Goal: Answer question/provide support: Share knowledge or assist other users

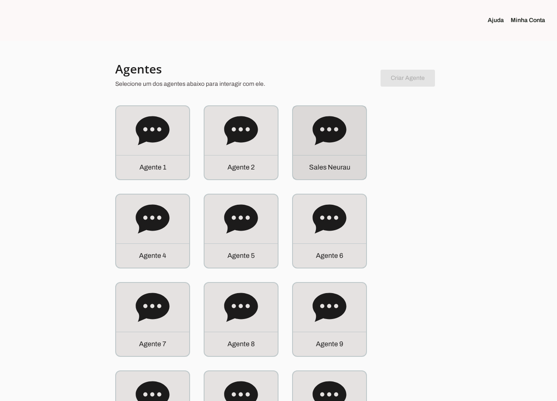
click at [298, 128] on div "S a l e s N e u r a u" at bounding box center [329, 142] width 73 height 73
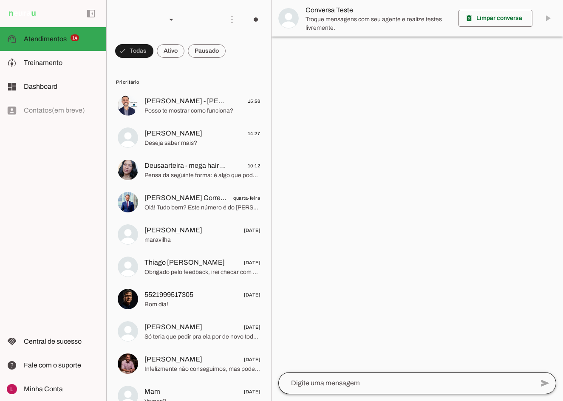
click at [330, 377] on div at bounding box center [406, 383] width 256 height 22
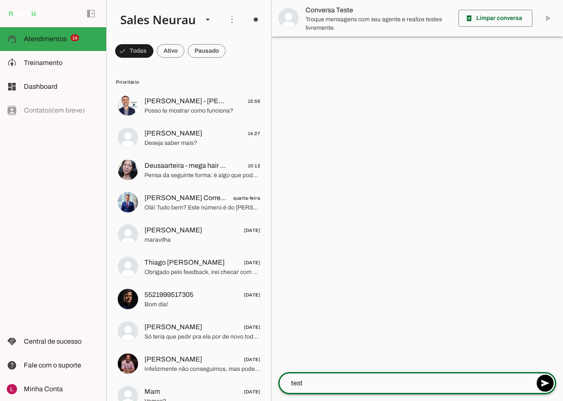
type textarea "teste"
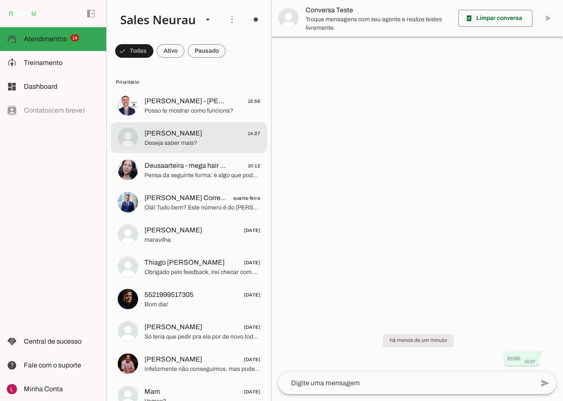
click at [222, 141] on span "Deseja saber mais?" at bounding box center [203, 143] width 116 height 9
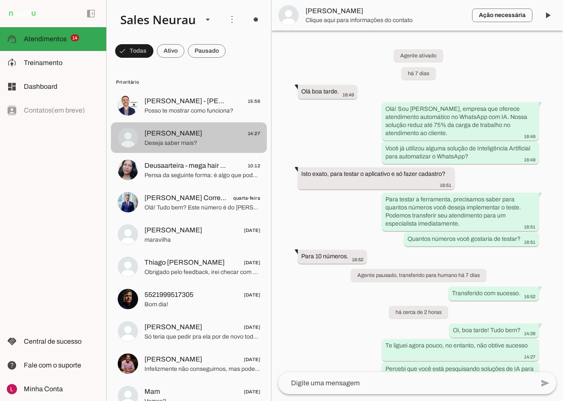
scroll to position [135, 0]
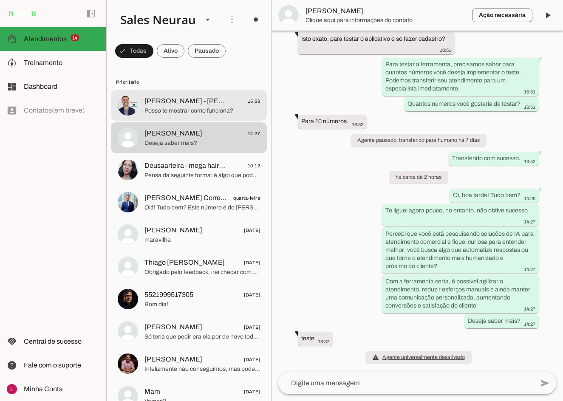
click at [206, 108] on span "Posso te mostrar como funciona?" at bounding box center [203, 111] width 116 height 9
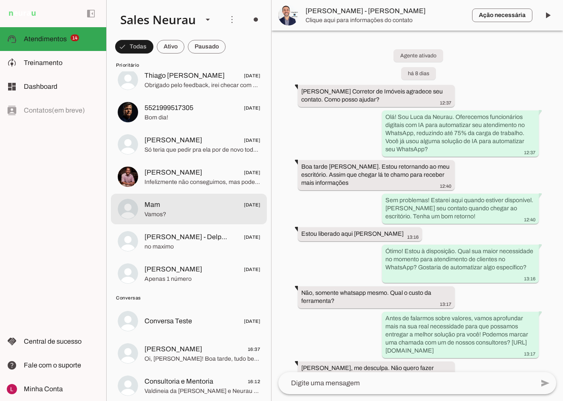
scroll to position [213, 0]
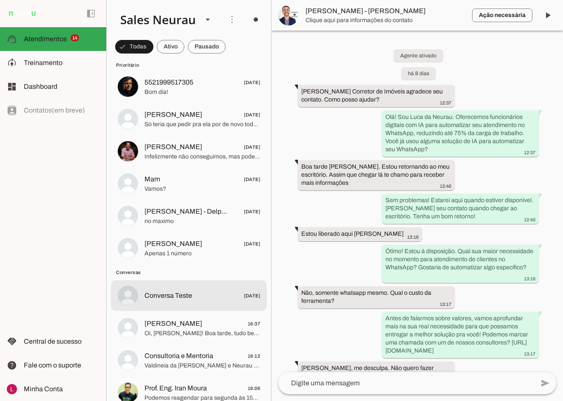
click at [182, 299] on span "Conversa Teste" at bounding box center [169, 296] width 48 height 10
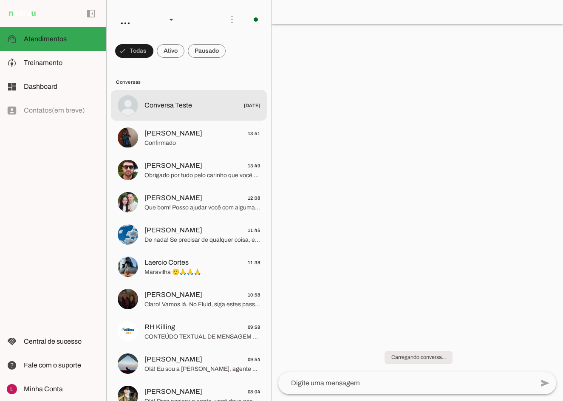
click at [189, 112] on md-item "Conversa Teste [DATE]" at bounding box center [189, 105] width 156 height 31
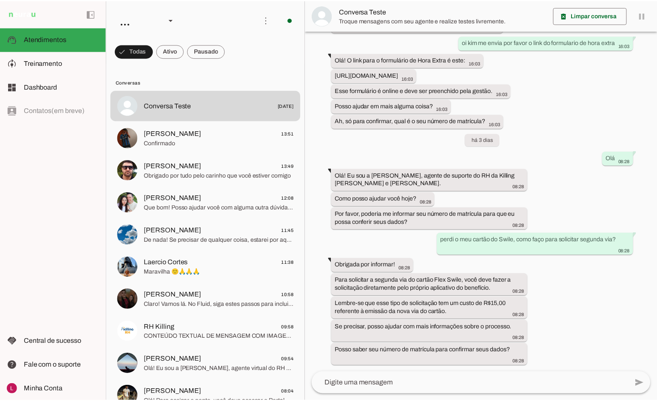
scroll to position [721, 0]
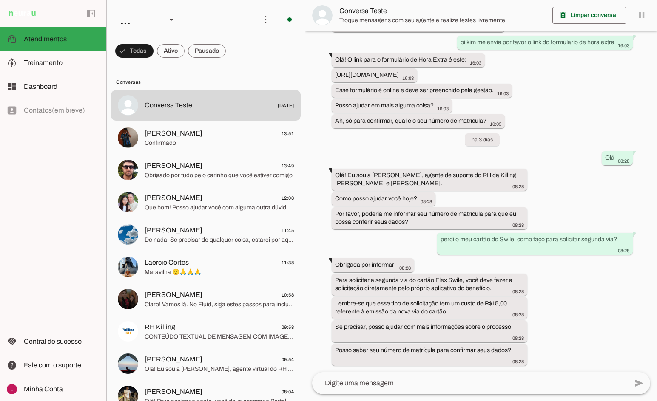
click at [415, 165] on div "há 2 meses oii, como faço para solicitar férias? 09:50 Olá! Eu sou a KIM, da eq…" at bounding box center [481, 202] width 352 height 342
click at [426, 208] on whatsapp-message-bubble "Por favor, poderia me informar seu número de matrícula para que eu possa confer…" at bounding box center [430, 218] width 196 height 22
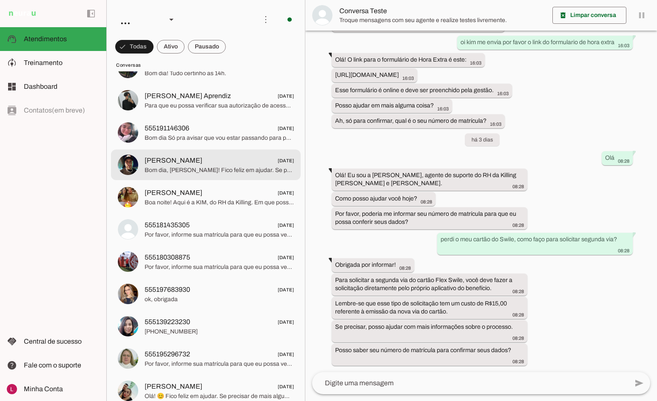
scroll to position [1615, 0]
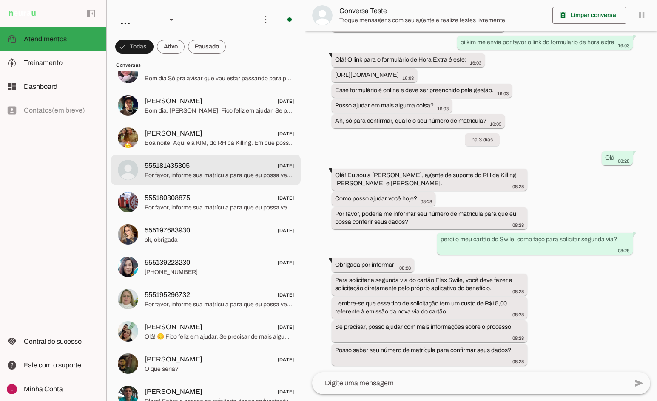
click at [187, 174] on span "Por favor, informe sua matrícula para que eu possa verificar seu acesso." at bounding box center [219, 175] width 149 height 9
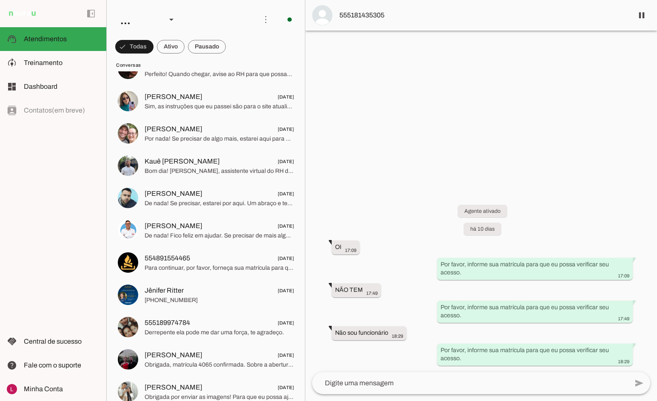
scroll to position [2919, 0]
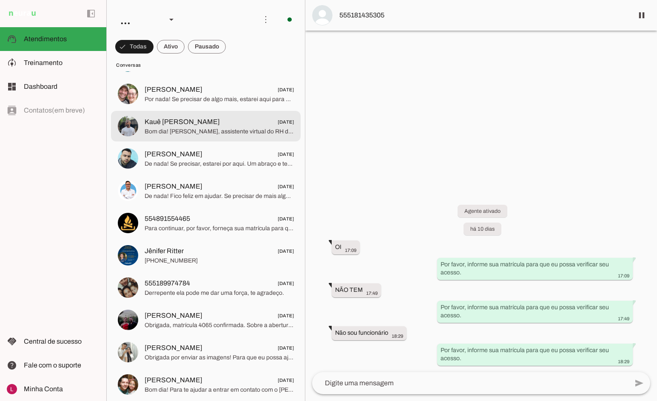
click at [174, 125] on span "Kauê Augusto da Conceicao" at bounding box center [182, 122] width 75 height 10
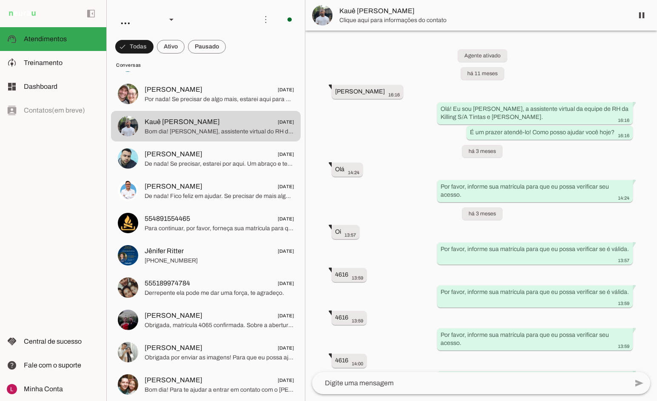
scroll to position [1841, 0]
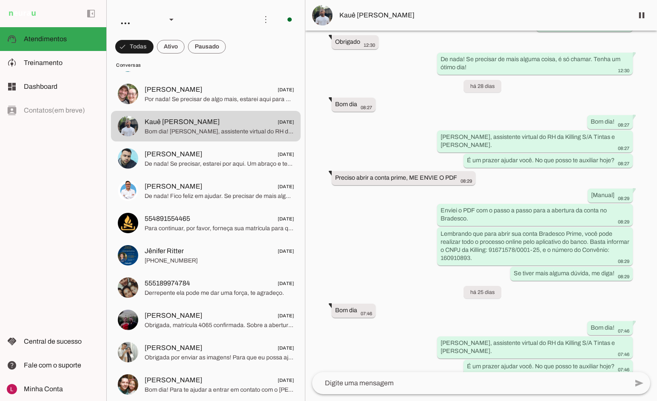
click at [374, 215] on div "Agente ativado há 11 meses Ola 16:16 more_vert Olá! Eu sou KIM, a assistente vi…" at bounding box center [481, 202] width 352 height 342
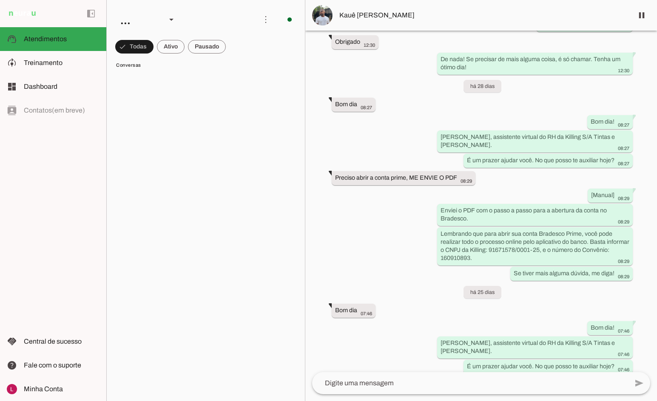
scroll to position [8641, 0]
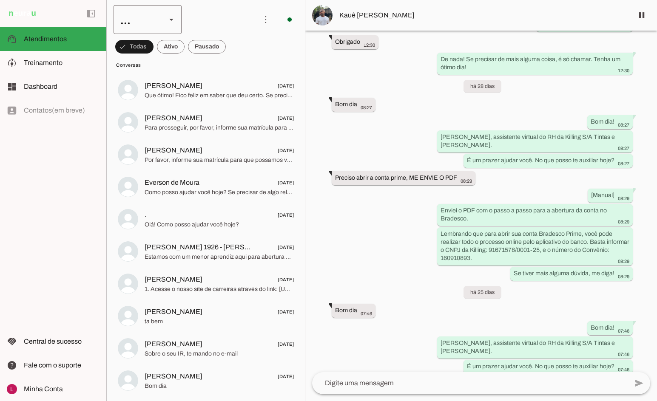
click at [159, 23] on div "..." at bounding box center [137, 19] width 46 height 29
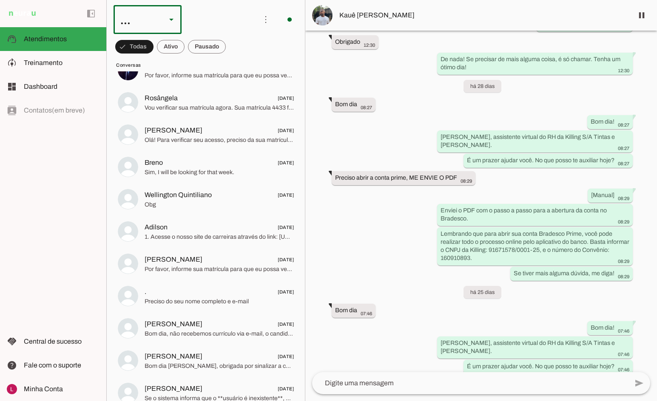
scroll to position [7479, 0]
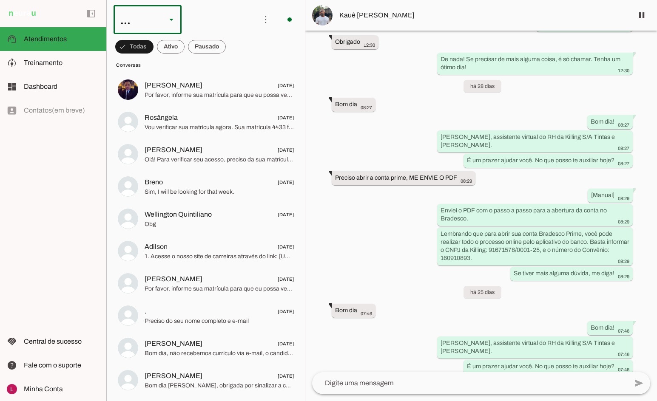
drag, startPoint x: 301, startPoint y: 373, endPoint x: 301, endPoint y: 335, distance: 37.4
click at [301, 335] on chat-list "Agente 1 Agente 2 Sales Neurau Agente 4 Agente 5 Agente 6 Agente 7 Agente 8 Age…" at bounding box center [205, 200] width 199 height 401
click at [366, 250] on div "Agente ativado há 11 meses Ola 16:16 more_vert Olá! Eu sou KIM, a assistente vi…" at bounding box center [481, 202] width 352 height 342
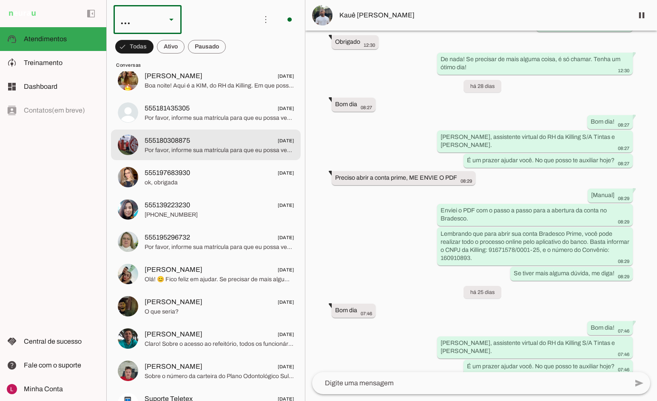
scroll to position [1658, 0]
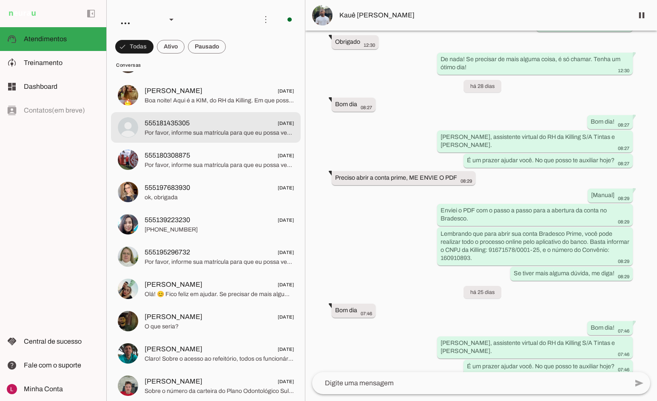
click at [338, 156] on div "Agente ativado há 11 meses Ola 16:16 more_vert Olá! Eu sou KIM, a assistente vi…" at bounding box center [481, 202] width 352 height 342
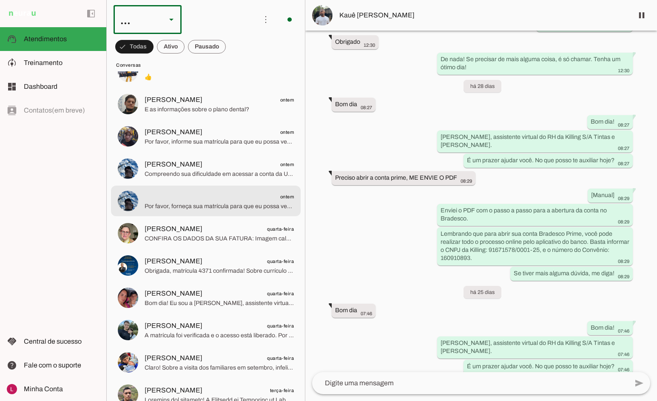
scroll to position [680, 0]
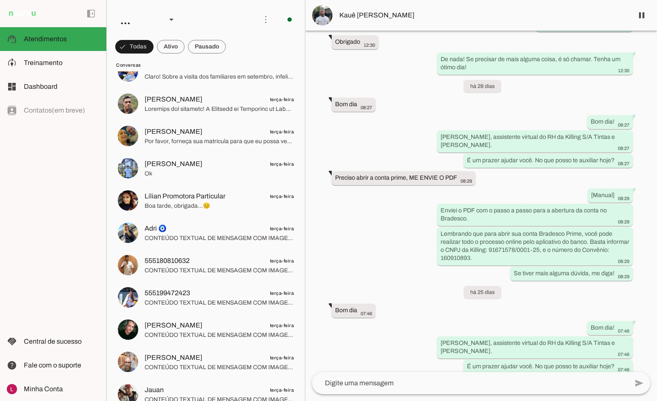
click at [330, 127] on div "Agente ativado há 11 meses Ola 16:16 more_vert Olá! Eu sou KIM, a assistente vi…" at bounding box center [481, 202] width 352 height 342
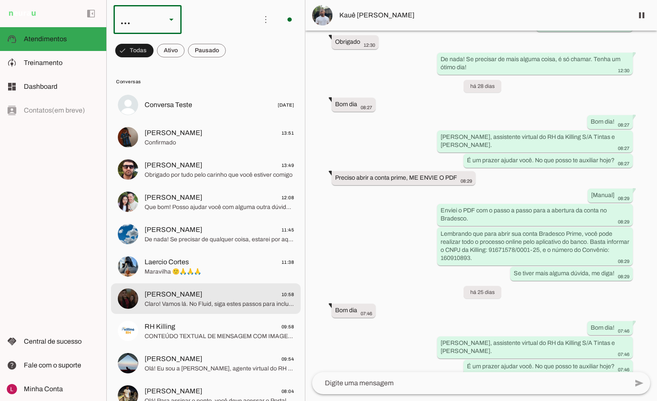
scroll to position [0, 0]
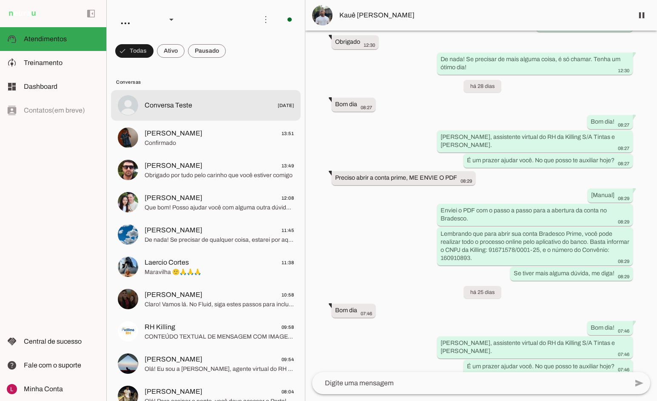
click at [230, 105] on span "Conversa Teste 29/08/2024" at bounding box center [219, 105] width 149 height 11
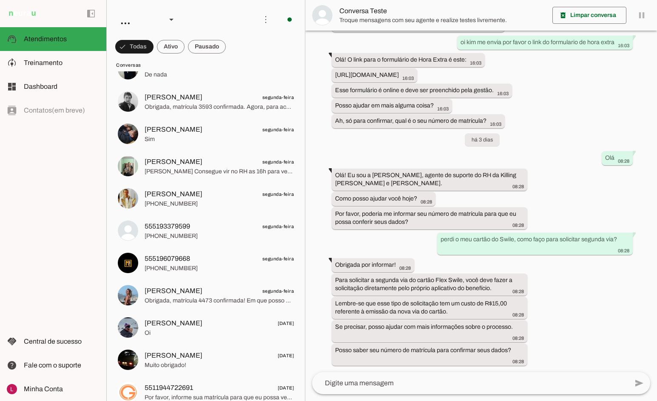
scroll to position [1268, 0]
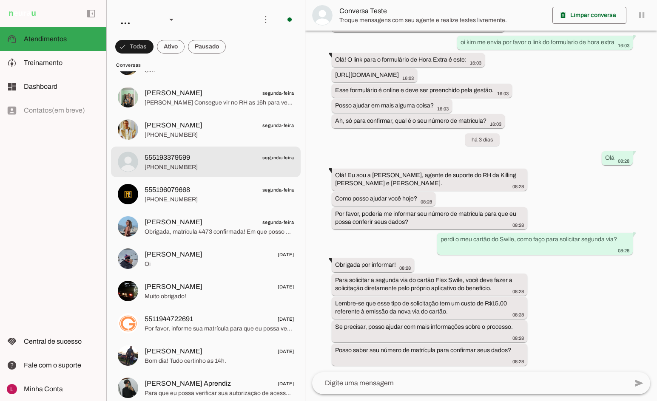
click at [247, 159] on span "555193379599 segunda-feira" at bounding box center [219, 158] width 149 height 11
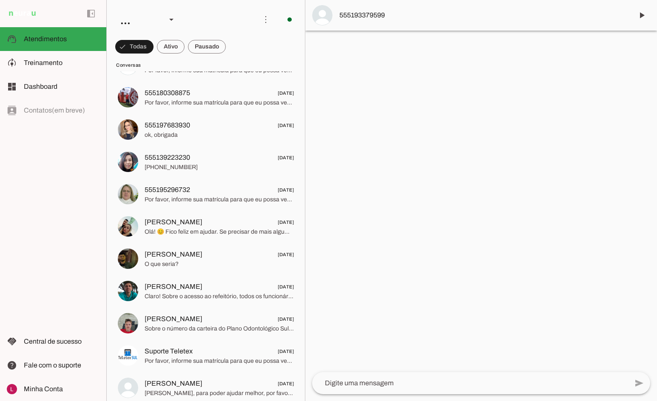
scroll to position [1671, 0]
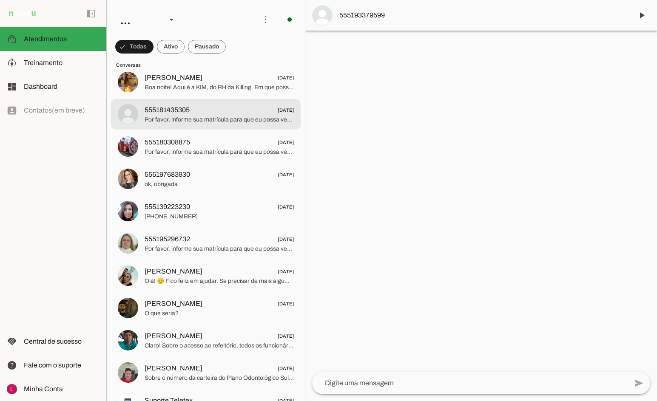
click at [278, 110] on span "12/08/2025" at bounding box center [286, 110] width 16 height 11
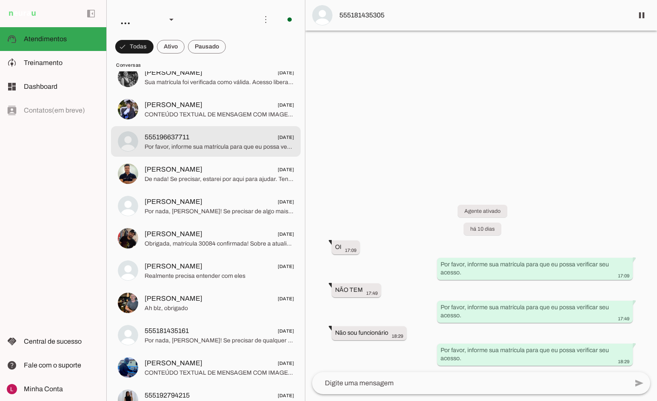
scroll to position [2375, 0]
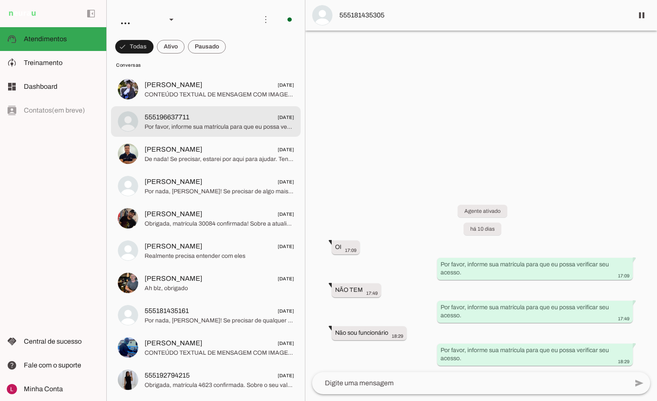
click at [188, 121] on span "555196637711" at bounding box center [167, 117] width 45 height 10
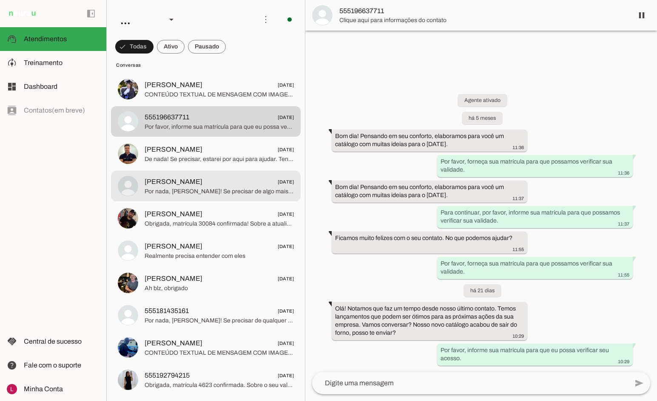
click at [217, 177] on span "Evandro Lima 31/07/2025" at bounding box center [219, 182] width 149 height 11
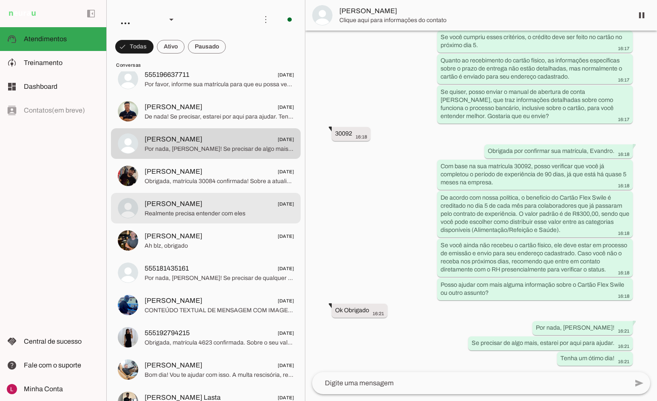
scroll to position [2460, 0]
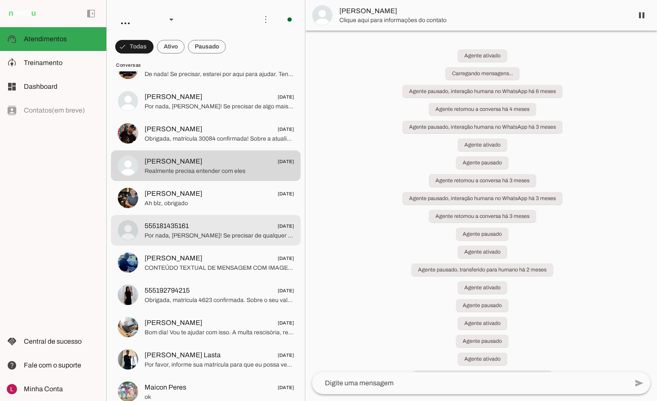
click at [173, 235] on span "Por nada, Dani! Se precisar de qualquer coisa, é só chamar. Um ótimo dia para v…" at bounding box center [219, 236] width 149 height 9
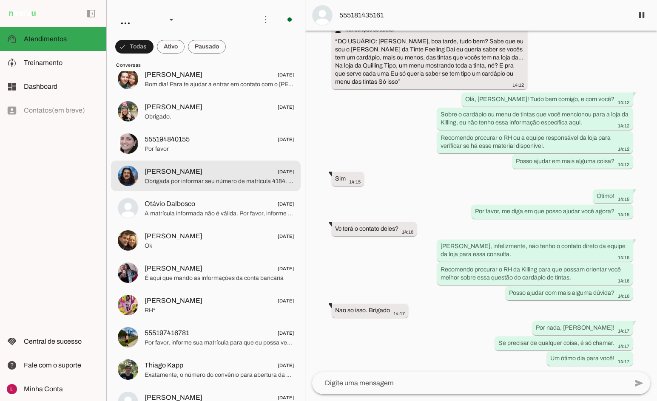
scroll to position [3267, 0]
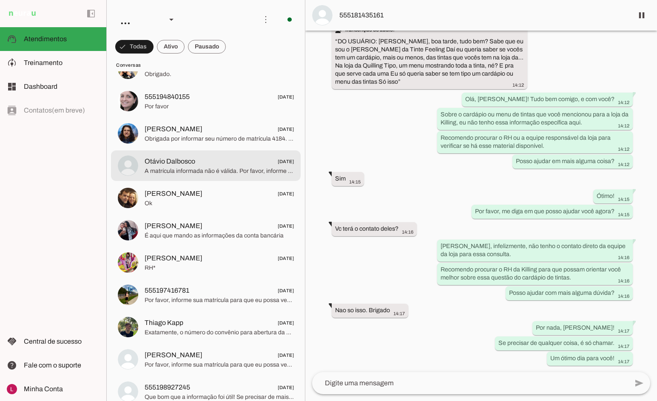
click at [214, 162] on span "Otávio Dalbosco 18/07/2025" at bounding box center [219, 161] width 149 height 11
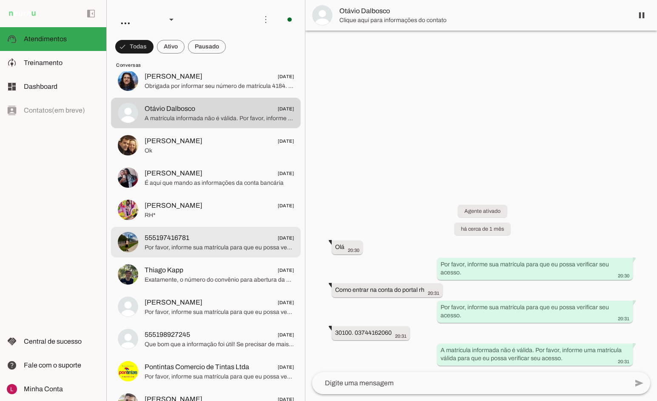
scroll to position [3437, 0]
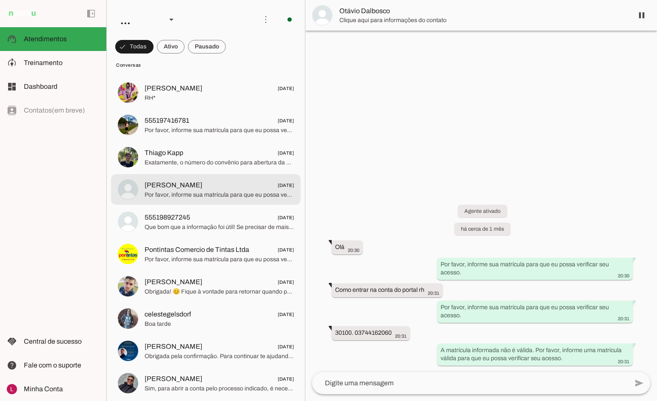
click at [217, 192] on span "Por favor, informe sua matrícula para que eu possa verificar o seu acesso." at bounding box center [219, 195] width 149 height 9
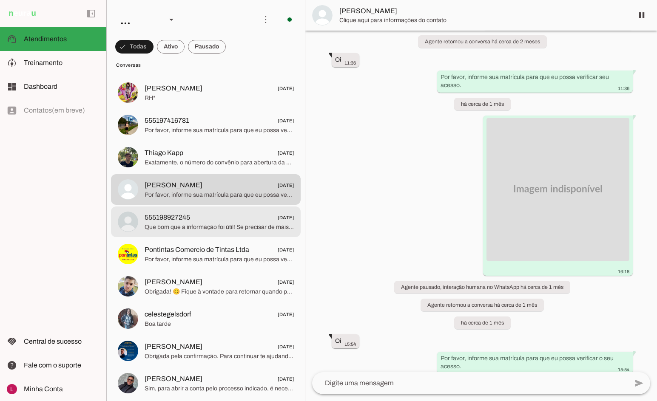
click at [212, 218] on span "555198927245 17/07/2025" at bounding box center [219, 218] width 149 height 11
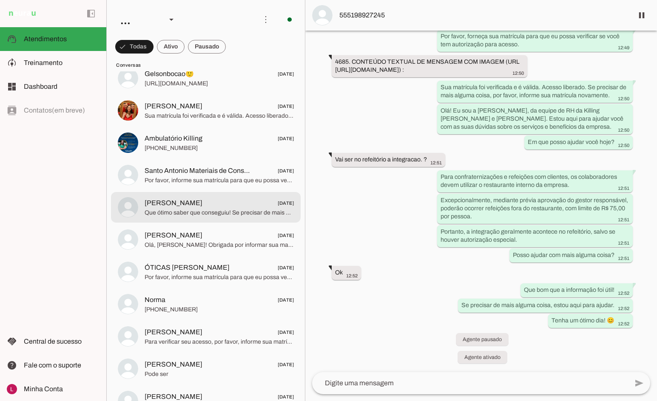
scroll to position [4334, 0]
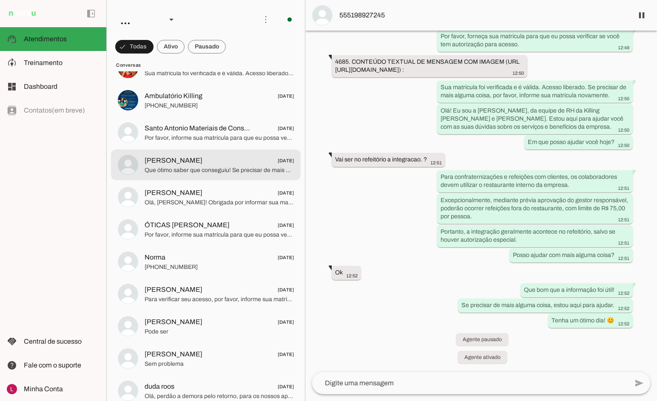
click at [199, 162] on span "Adriano Rodrigues" at bounding box center [174, 161] width 58 height 10
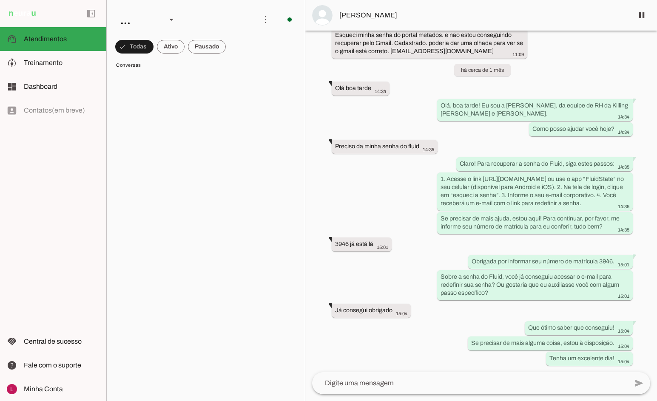
scroll to position [8641, 0]
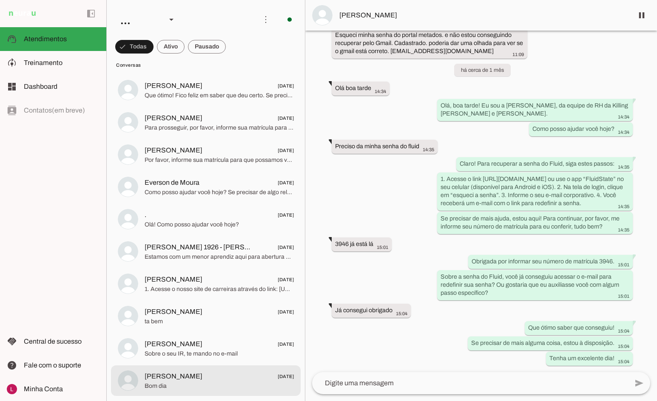
drag, startPoint x: 236, startPoint y: 378, endPoint x: 237, endPoint y: 365, distance: 13.2
click at [236, 378] on span "Carlos 13/03/2025" at bounding box center [219, 377] width 149 height 11
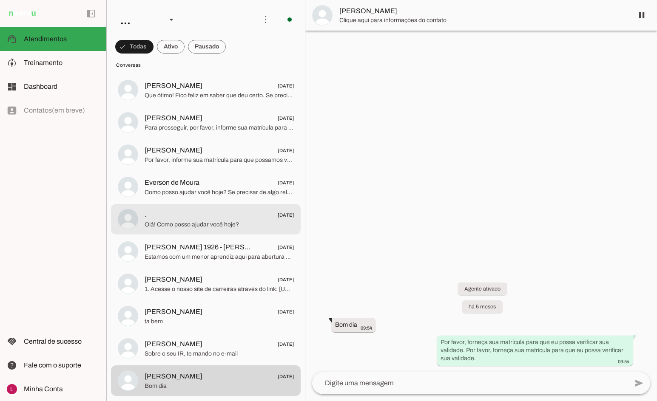
click at [189, 214] on span ". 17/03/2025" at bounding box center [219, 215] width 149 height 11
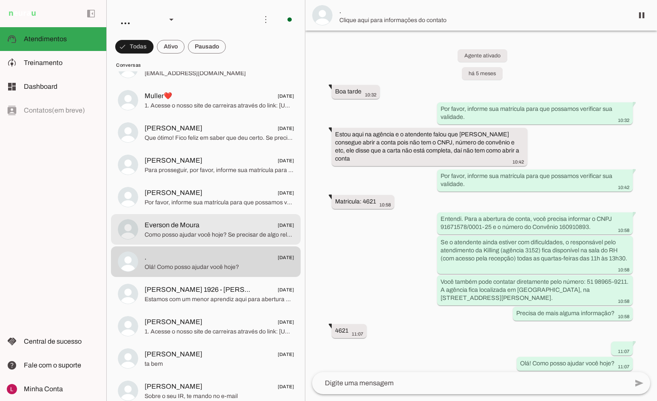
click at [192, 224] on span "Everson de Moura" at bounding box center [172, 225] width 55 height 10
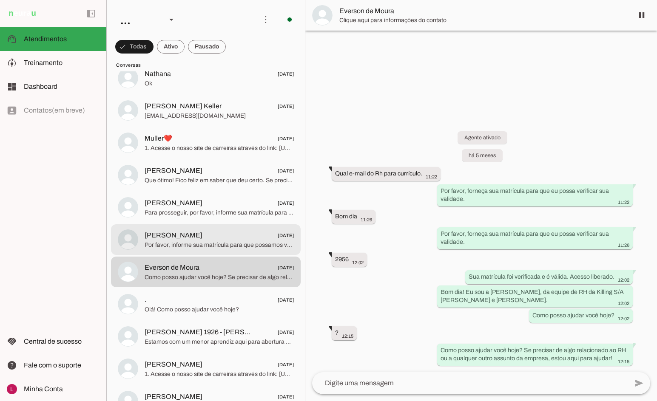
click at [191, 241] on span "Por favor, informe sua matrícula para que possamos verificar sua validade." at bounding box center [219, 245] width 149 height 9
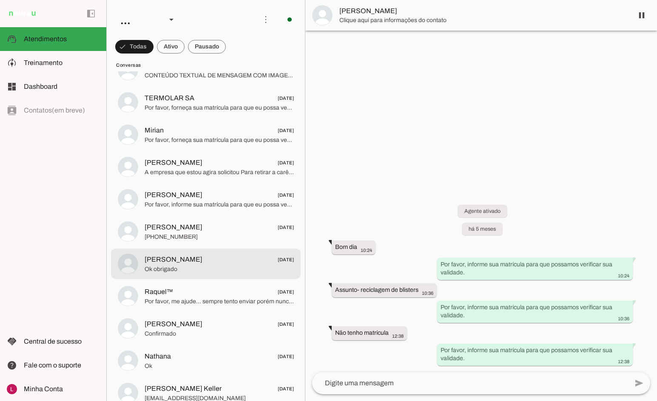
scroll to position [8259, 0]
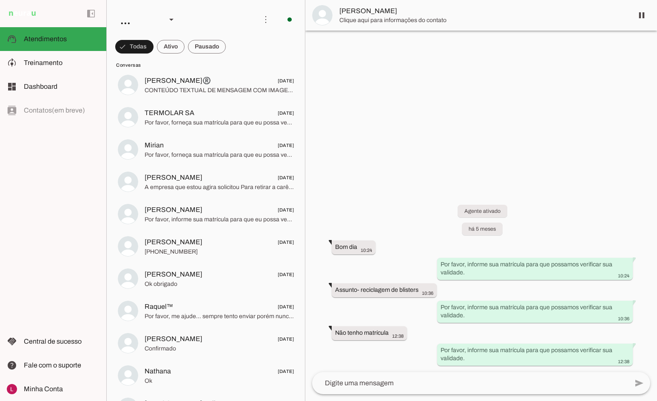
click at [366, 192] on div "Agente ativado há 5 meses Bom dia 10:24 more_vert Por favor, informe sua matríc…" at bounding box center [481, 279] width 352 height 186
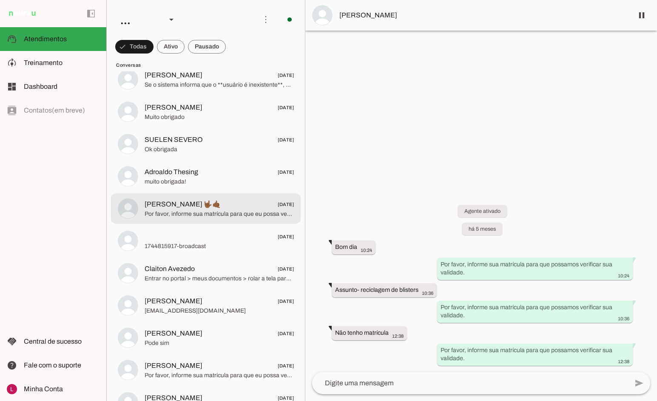
scroll to position [7791, 0]
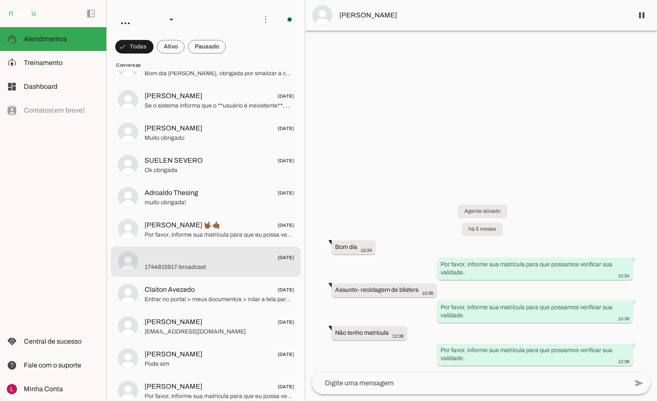
click at [160, 261] on span "16/04/2025" at bounding box center [219, 258] width 149 height 11
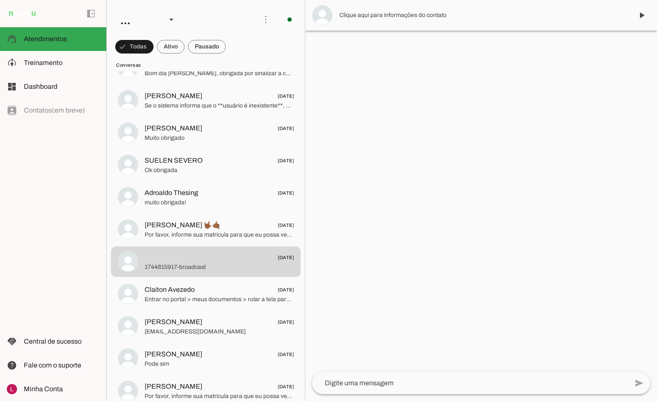
click at [392, 4] on md-item at bounding box center [481, 15] width 352 height 31
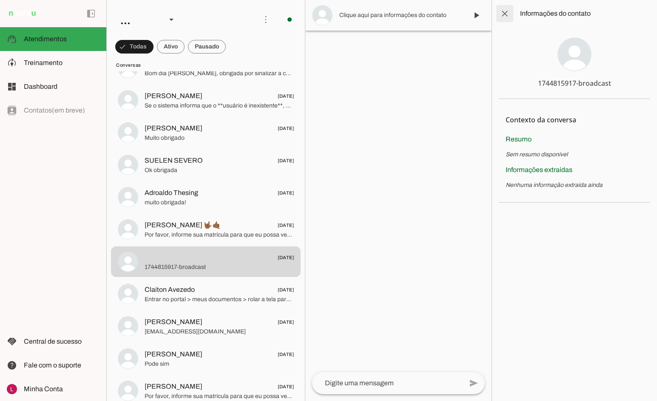
click at [501, 11] on span at bounding box center [504, 13] width 20 height 20
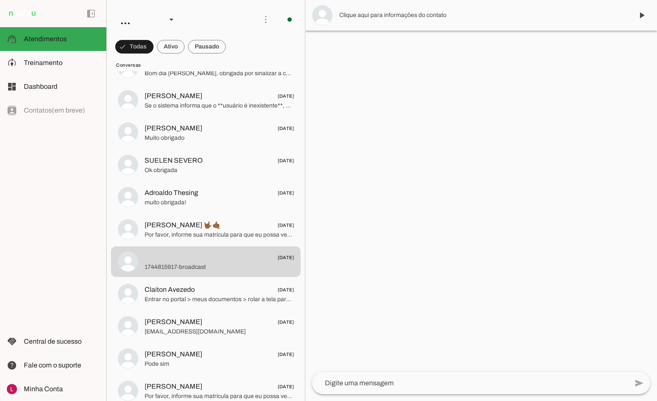
click at [386, 15] on span "Clique aqui para informações do contato" at bounding box center [482, 15] width 287 height 9
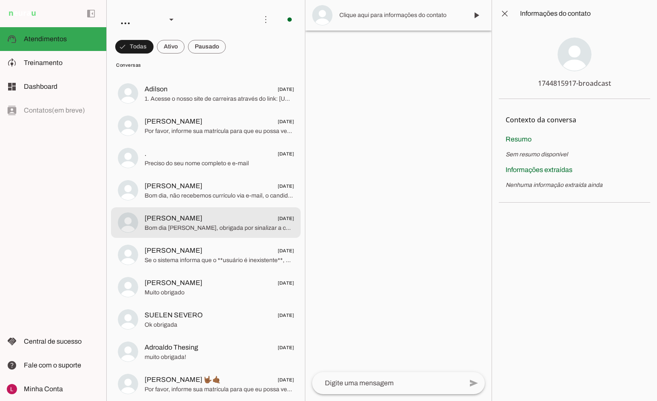
scroll to position [7621, 0]
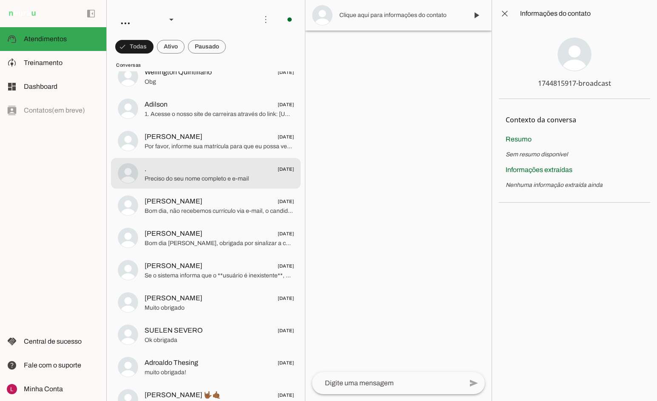
click at [182, 178] on span "Preciso do seu nome completo e e-mail" at bounding box center [219, 179] width 149 height 9
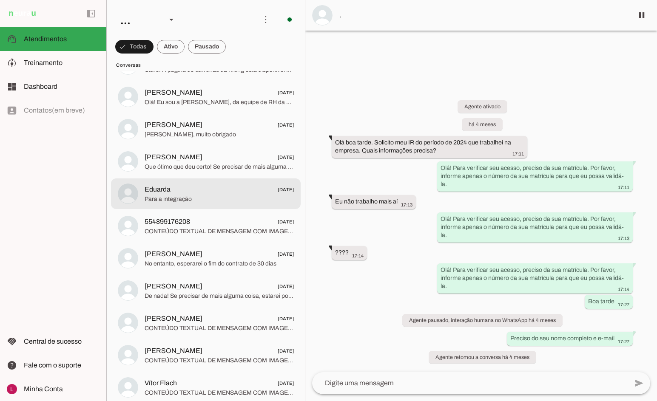
scroll to position [6261, 0]
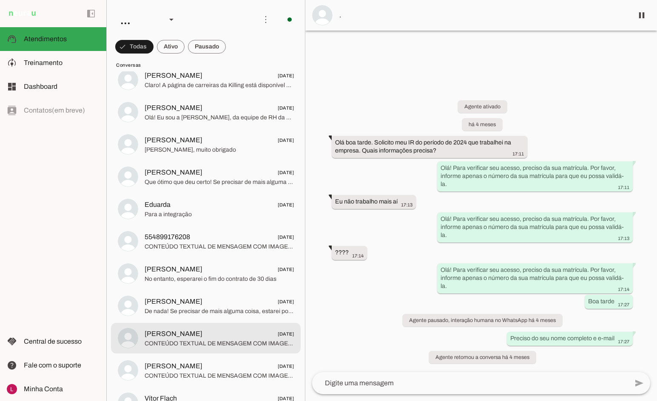
click at [209, 338] on span "Rodrigo Kesseler 09/06/2025" at bounding box center [219, 334] width 149 height 11
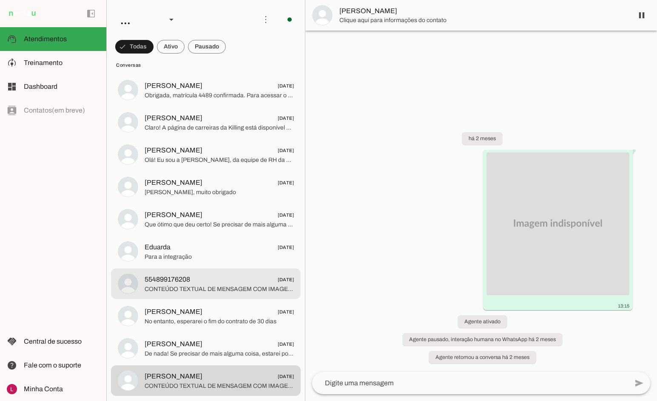
scroll to position [6176, 0]
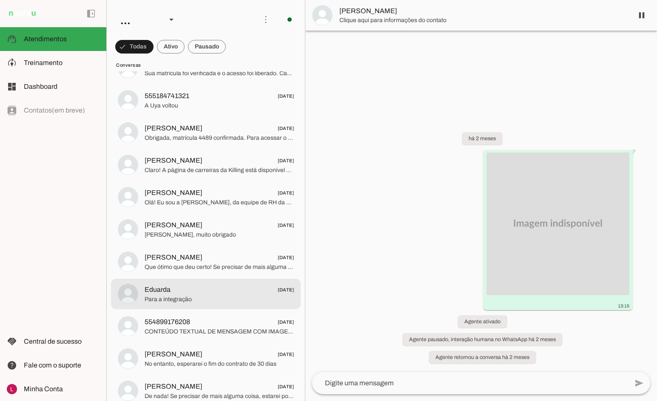
click at [195, 293] on span "Eduarda 10/06/2025" at bounding box center [219, 290] width 149 height 11
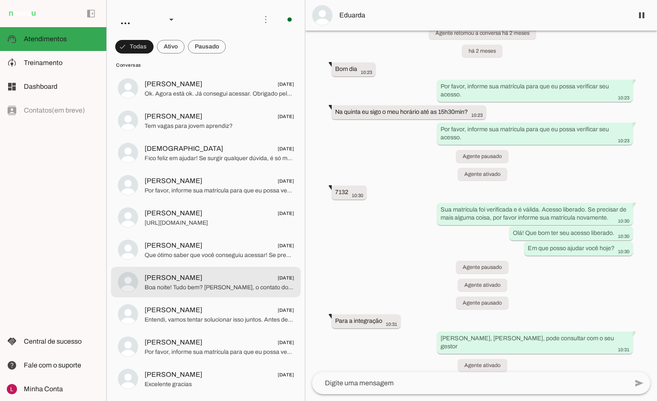
scroll to position [5623, 0]
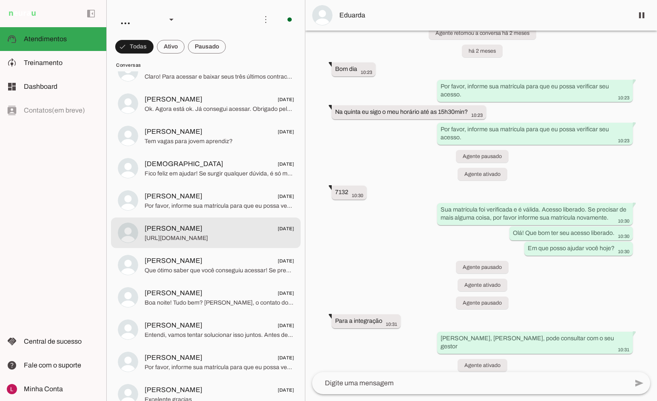
click at [229, 239] on span "https://killing.gupy.io/" at bounding box center [219, 238] width 149 height 9
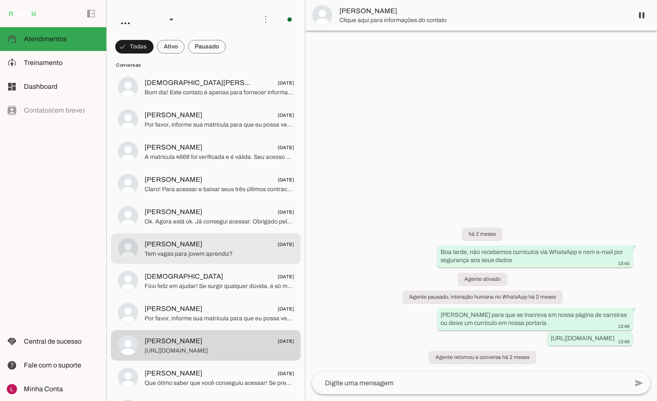
scroll to position [5496, 0]
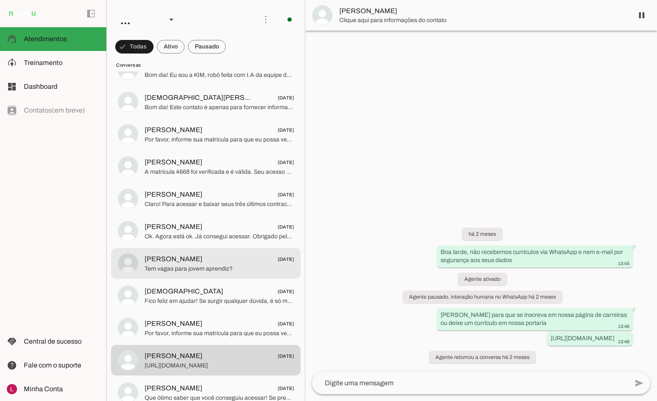
click at [207, 268] on span "Tem vagas para jovem aprendiz?" at bounding box center [219, 269] width 149 height 9
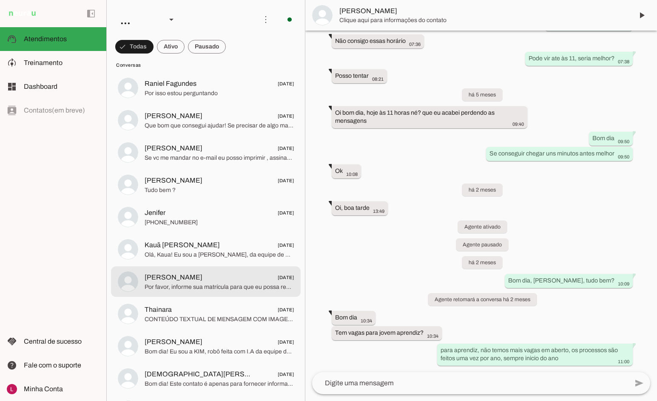
scroll to position [5198, 0]
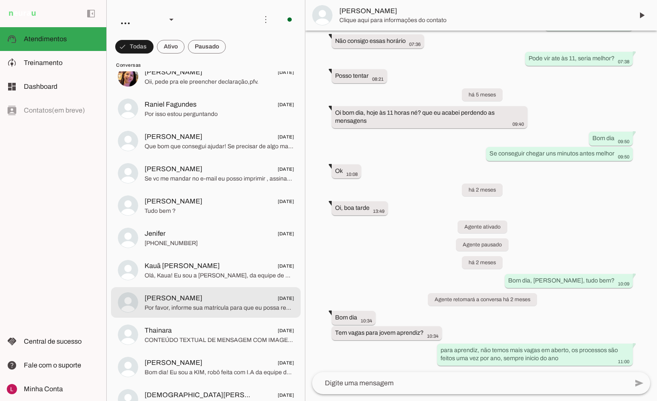
click at [207, 268] on span "Kauã Lucas 24/06/2025" at bounding box center [219, 266] width 149 height 11
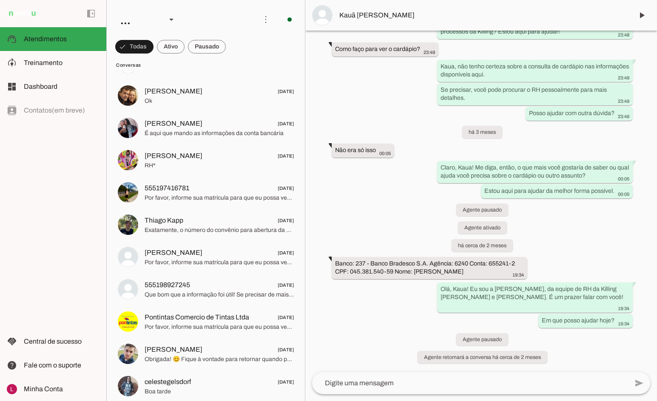
scroll to position [3370, 0]
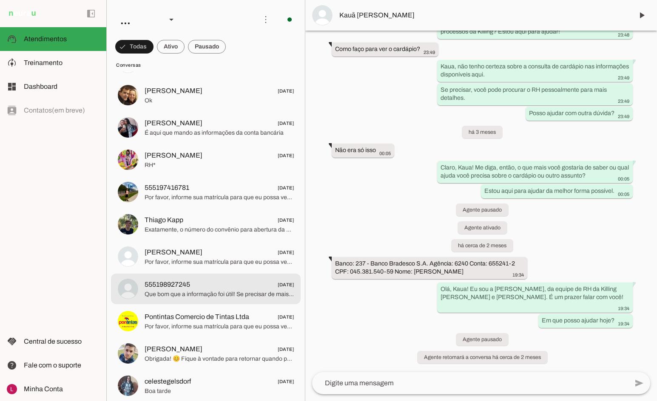
click at [179, 281] on span "555198927245" at bounding box center [167, 285] width 45 height 10
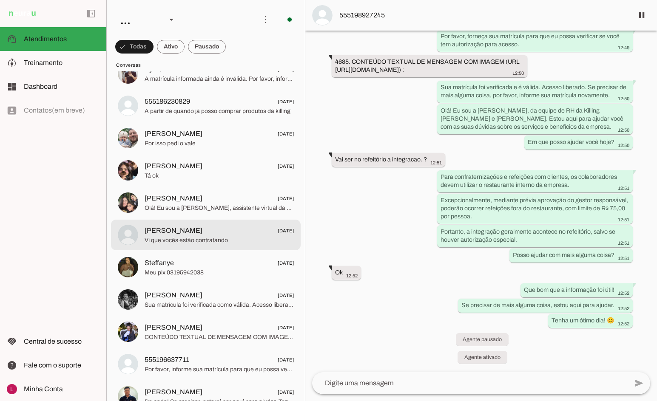
scroll to position [2095, 0]
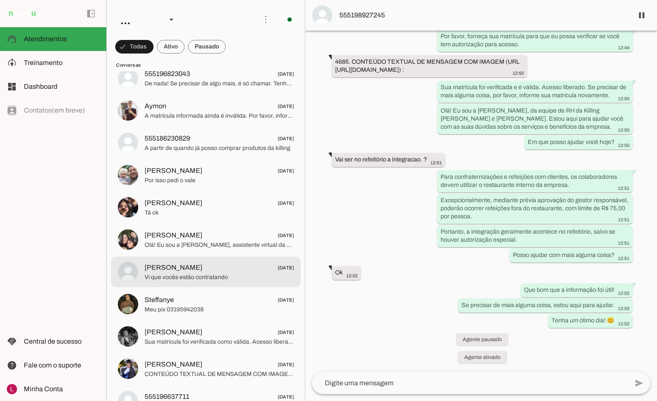
click at [217, 272] on span "Eduardo Anflor 03/08/2025" at bounding box center [219, 268] width 149 height 11
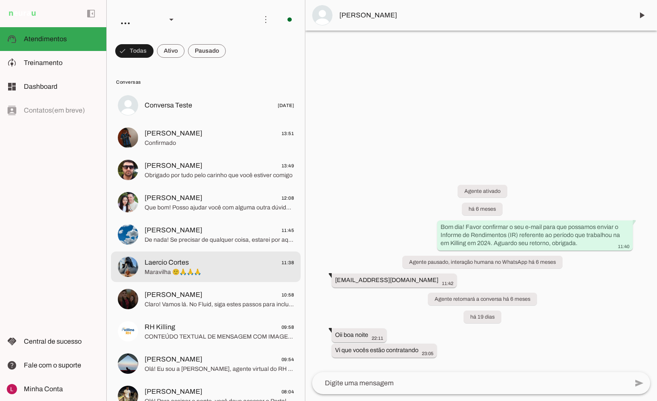
drag, startPoint x: 255, startPoint y: 256, endPoint x: 261, endPoint y: 258, distance: 6.3
click at [256, 121] on md-item "Laercio Cortes 11:38 Maravilha 🙂🙏🙏🙏" at bounding box center [206, 105] width 190 height 31
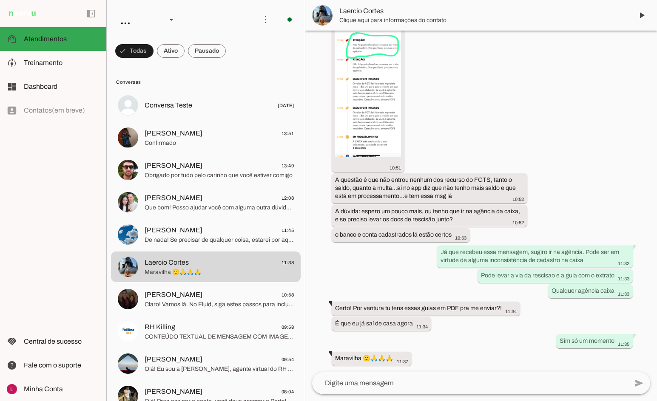
scroll to position [629, 0]
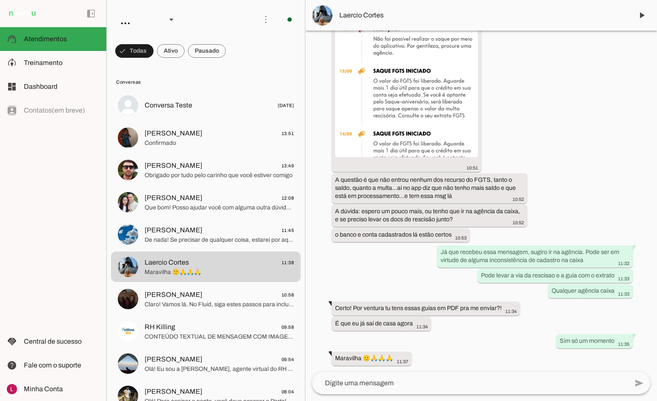
click at [427, 245] on div "Agente ativado há 5 meses Olá, segue o nr particular do Luís Fernando Gonçalves…" at bounding box center [481, 202] width 352 height 342
click at [225, 30] on slot at bounding box center [182, 19] width 137 height 29
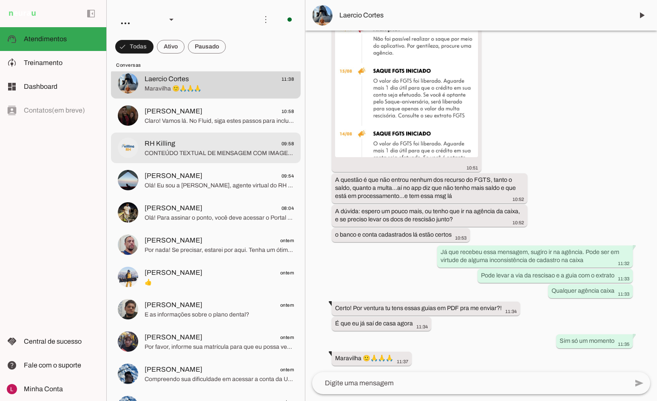
scroll to position [213, 0]
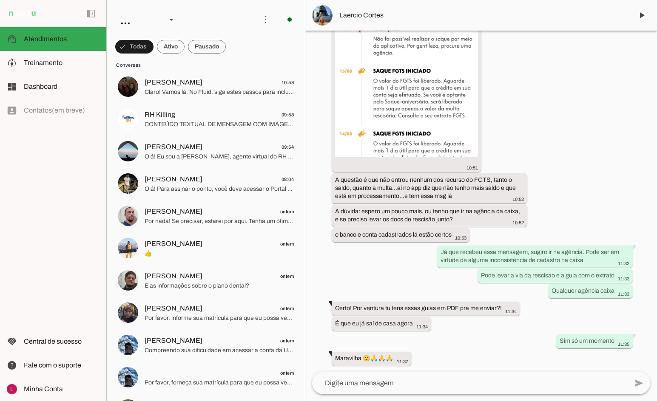
click at [366, 244] on div "Agente ativado há 5 meses Olá, segue o nr particular do Luís Fernando Gonçalves…" at bounding box center [481, 202] width 352 height 342
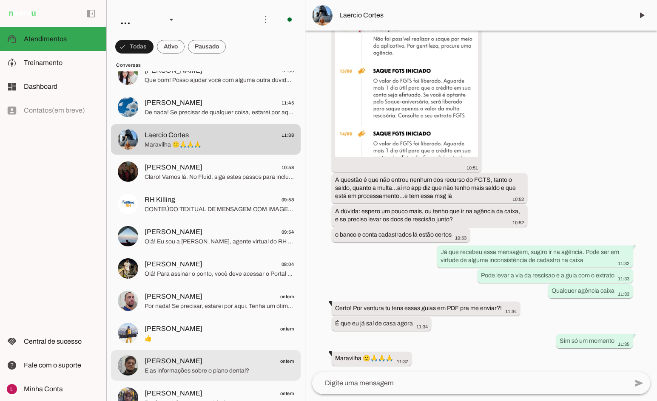
scroll to position [0, 0]
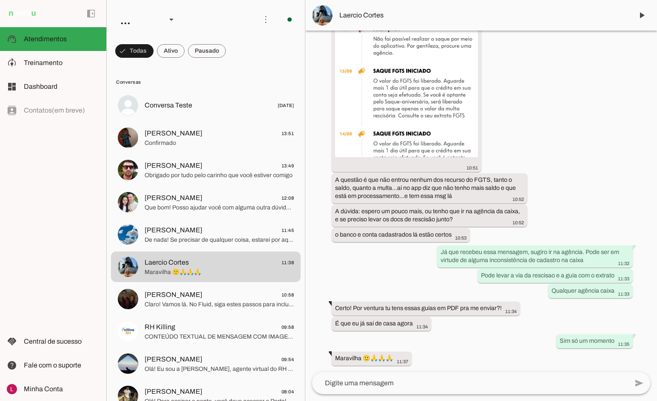
click at [362, 285] on div "Agente ativado há 5 meses Olá, segue o nr particular do Luís Fernando Gonçalves…" at bounding box center [481, 202] width 352 height 342
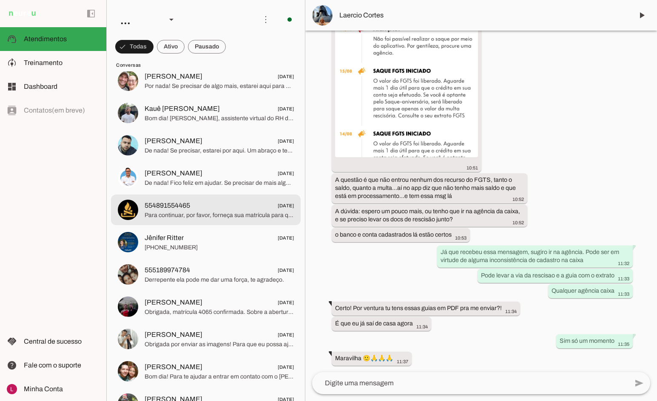
scroll to position [2933, 0]
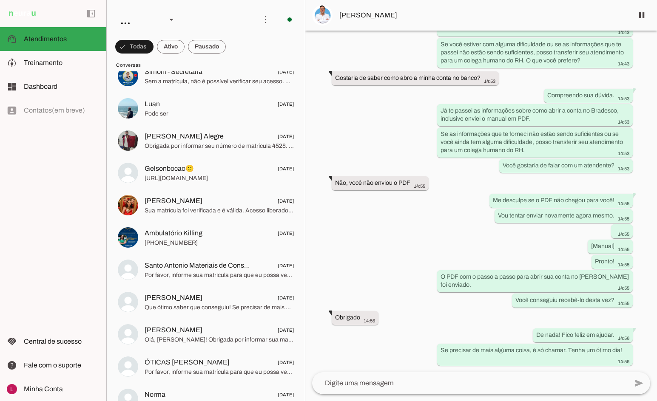
scroll to position [4217, 0]
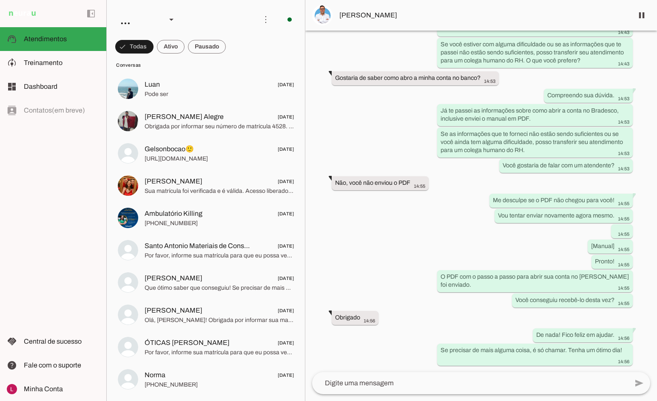
drag, startPoint x: 347, startPoint y: 260, endPoint x: 329, endPoint y: 239, distance: 27.1
click at [347, 258] on div "há 12 meses Ola boa tarde! gostaria de saber quando sai a quinzena?: 16:39 more…" at bounding box center [481, 202] width 352 height 342
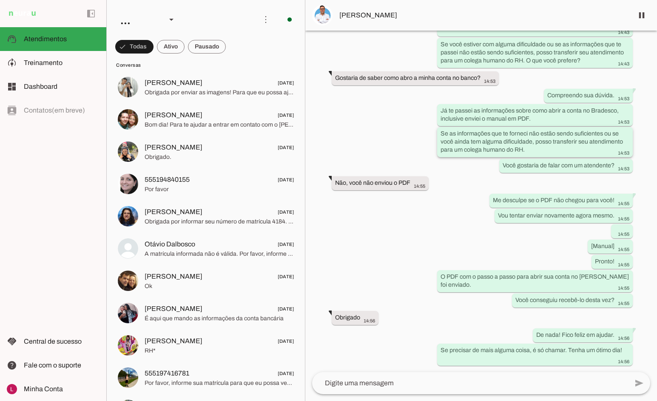
scroll to position [4956, 0]
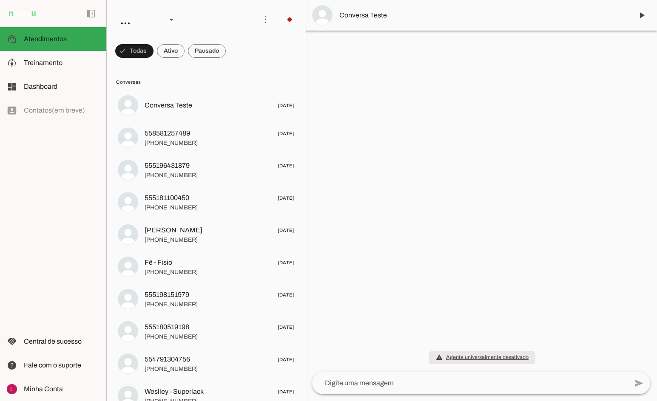
click at [406, 190] on div at bounding box center [481, 200] width 352 height 401
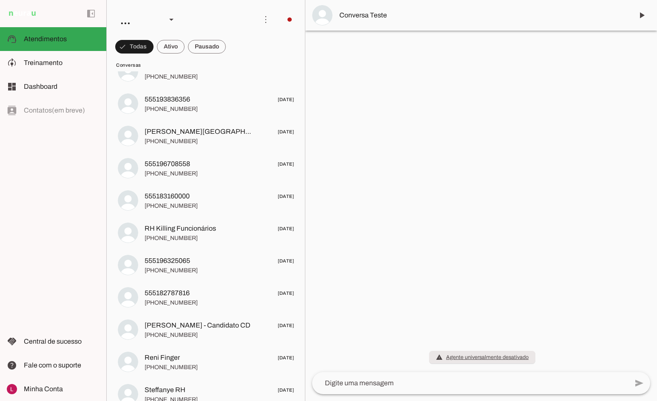
scroll to position [1275, 0]
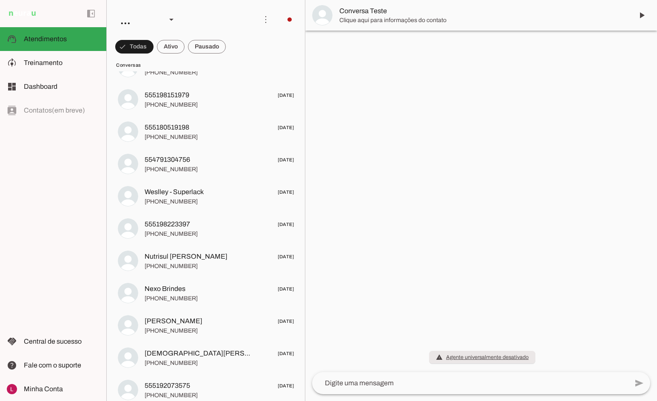
drag, startPoint x: 301, startPoint y: 43, endPoint x: 298, endPoint y: 64, distance: 21.9
click at [298, 68] on chat-list "Agente 1 Agente 2 Sales [GEOGRAPHIC_DATA] Agente 4 Agente 5 Agente 6 Agente 7 A…" at bounding box center [205, 200] width 199 height 401
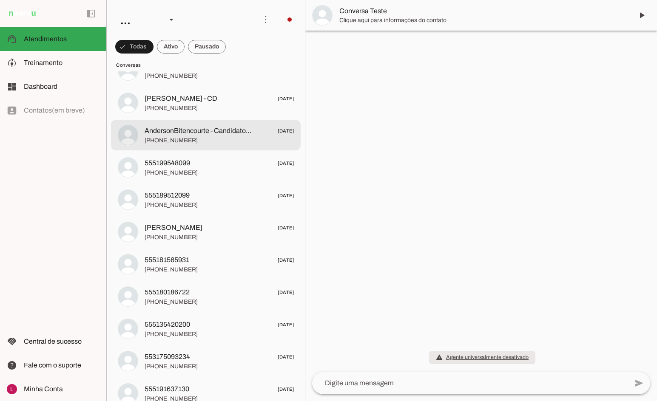
scroll to position [2664, 0]
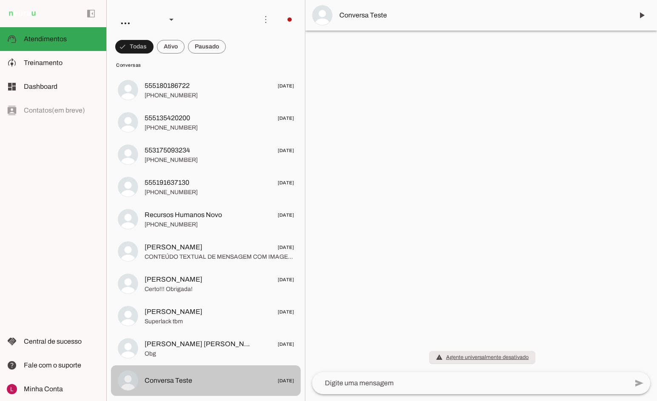
click at [177, 380] on span "Conversa Teste" at bounding box center [169, 381] width 48 height 10
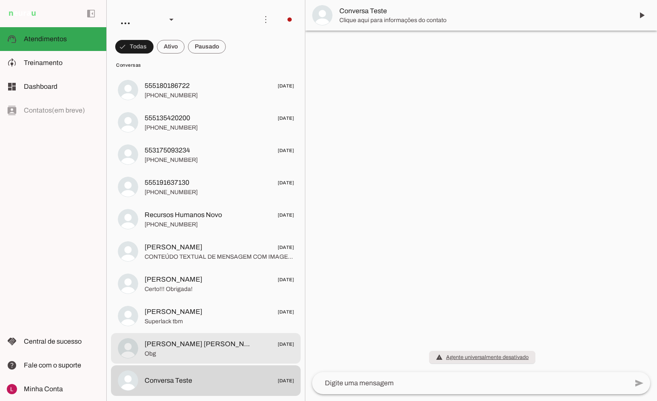
click at [239, 342] on span "Ingrid Rh Numero Novo 29/05/2025" at bounding box center [219, 344] width 149 height 11
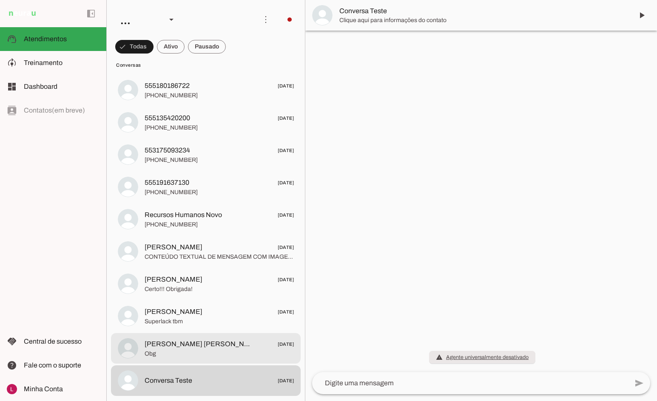
click at [202, 349] on span "Ingrid Rh Numero Novo" at bounding box center [199, 344] width 108 height 10
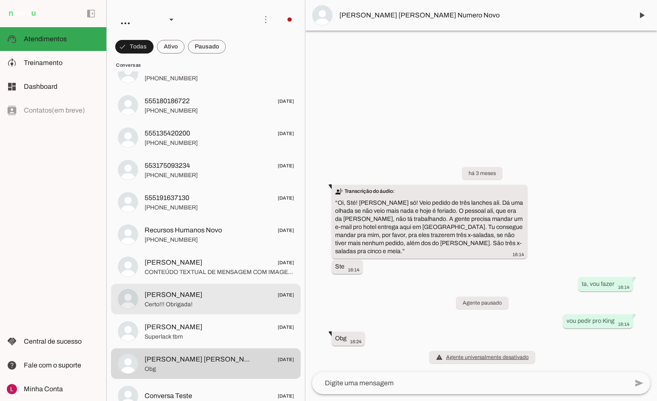
scroll to position [2622, 0]
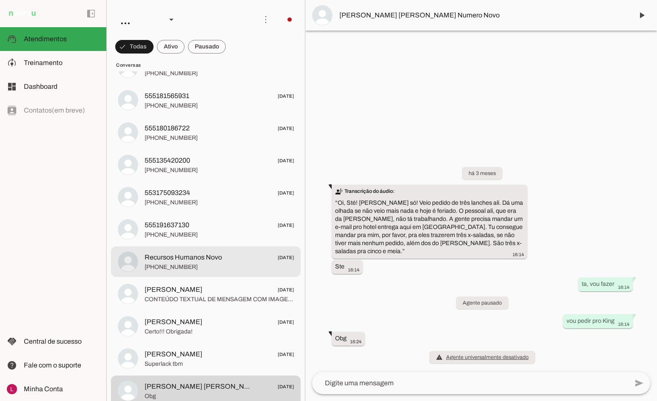
click at [176, 264] on span "+55 5195096135" at bounding box center [219, 267] width 149 height 9
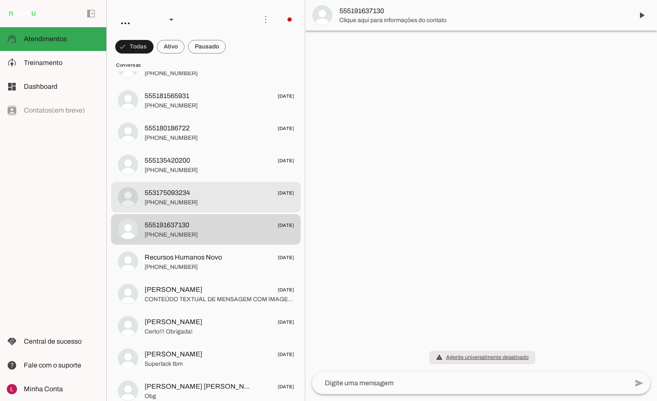
click at [195, 206] on span "+55 31 7509-3234" at bounding box center [219, 203] width 149 height 9
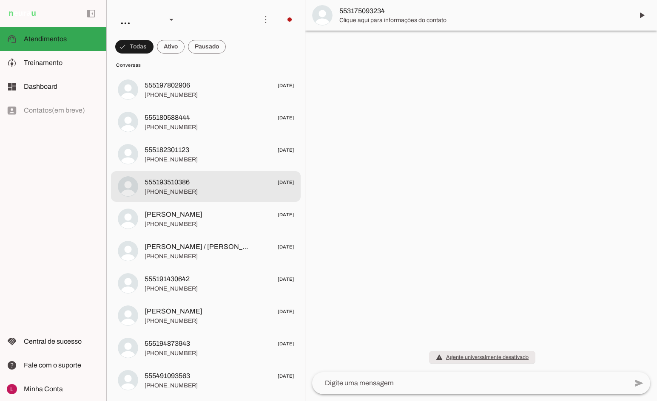
scroll to position [1389, 0]
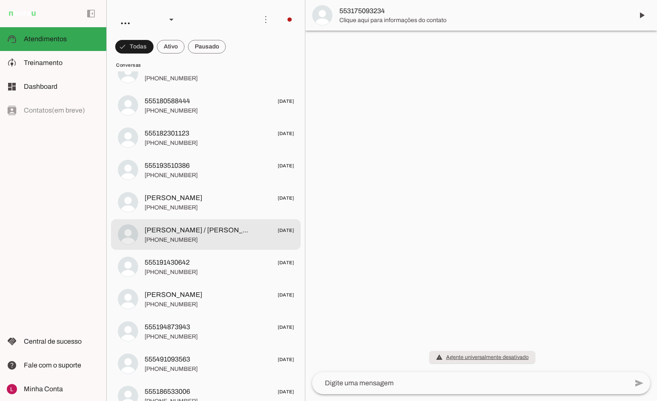
click at [216, 236] on span "+55 5189495020" at bounding box center [219, 240] width 149 height 9
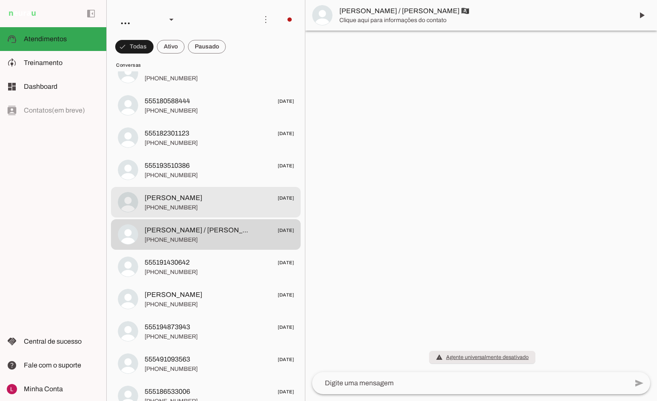
click at [216, 208] on span "+55 5192719984" at bounding box center [219, 208] width 149 height 9
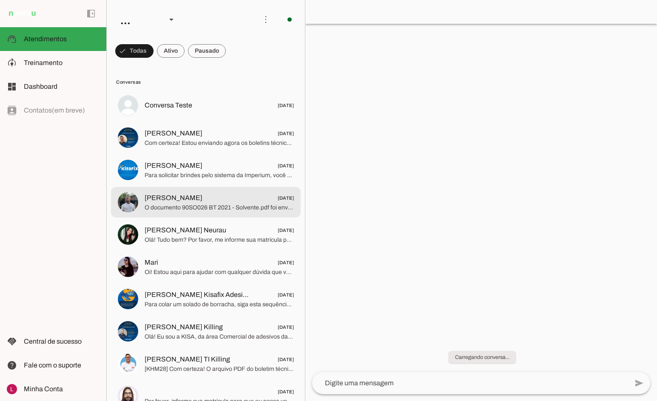
click at [203, 200] on span "[PERSON_NAME] [DATE]" at bounding box center [219, 198] width 149 height 11
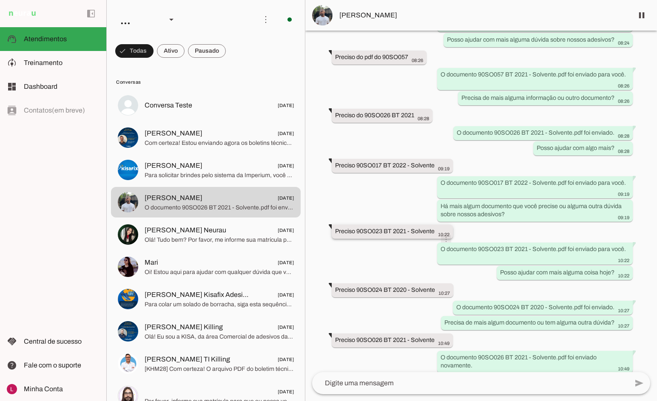
scroll to position [6920, 0]
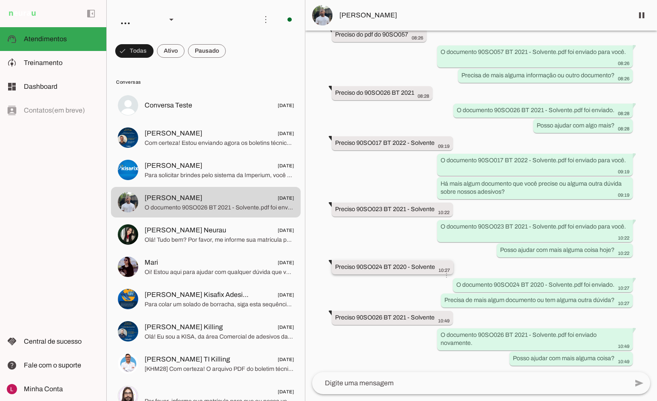
click at [0, 0] on slot "Preciso 90SO024 BT 2020 - Solvente more_vert" at bounding box center [0, 0] width 0 height 0
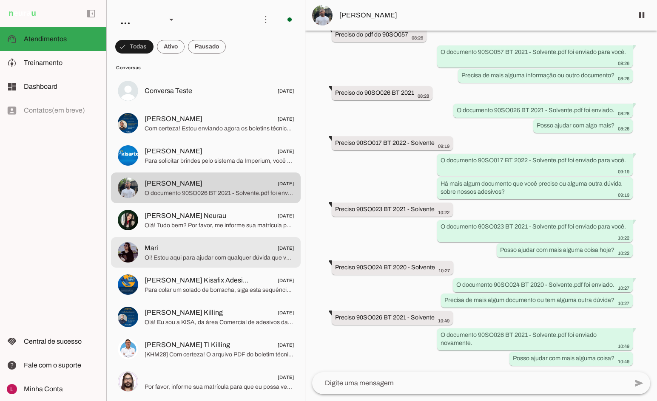
scroll to position [0, 0]
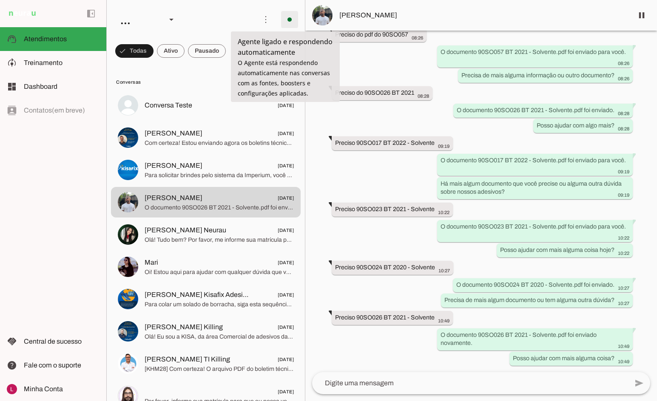
click at [284, 22] on span at bounding box center [289, 19] width 20 height 20
click at [349, 178] on div "há 3 meses Olá 14:27 more_vert Agente pausado Oi 14:47 more_vert Olá 14:51 more…" at bounding box center [481, 202] width 352 height 342
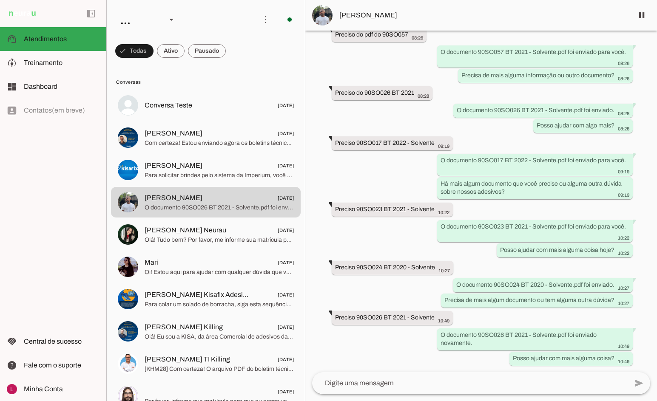
click at [318, 179] on div "há 3 meses Olá 14:27 more_vert Agente pausado Oi 14:47 more_vert Olá 14:51 more…" at bounding box center [481, 202] width 352 height 342
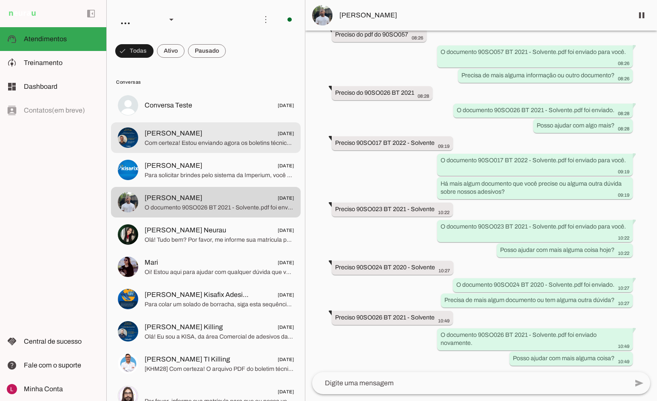
click at [228, 131] on span "[PERSON_NAME] [DATE]" at bounding box center [219, 133] width 149 height 11
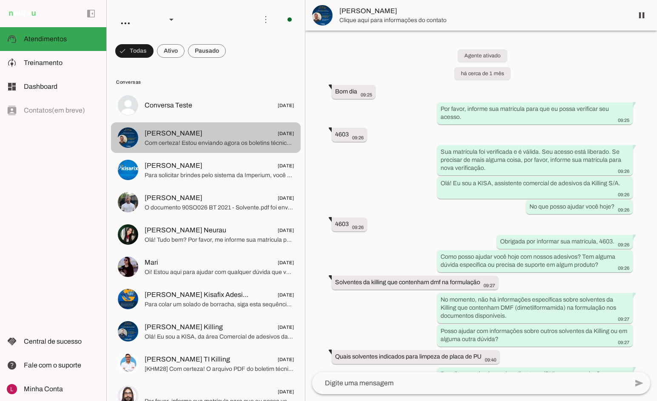
scroll to position [3161, 0]
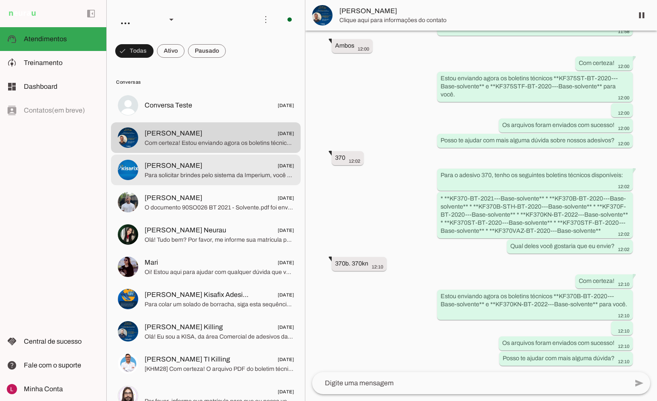
click at [218, 179] on span "Para solicitar brindes pelo sistema da Imperium, você pode seguir estes passos:…" at bounding box center [219, 175] width 149 height 9
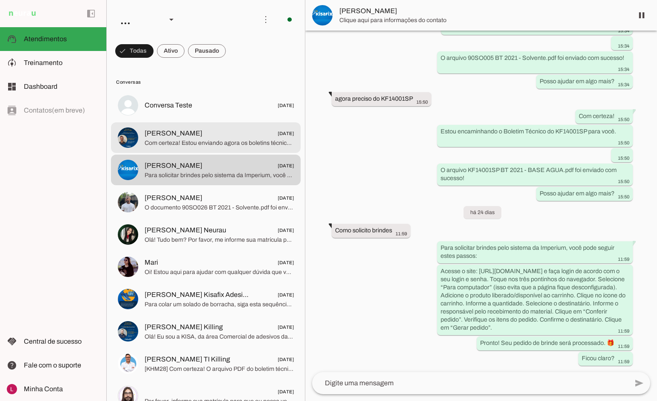
click at [215, 130] on span "[PERSON_NAME] [DATE]" at bounding box center [219, 133] width 149 height 11
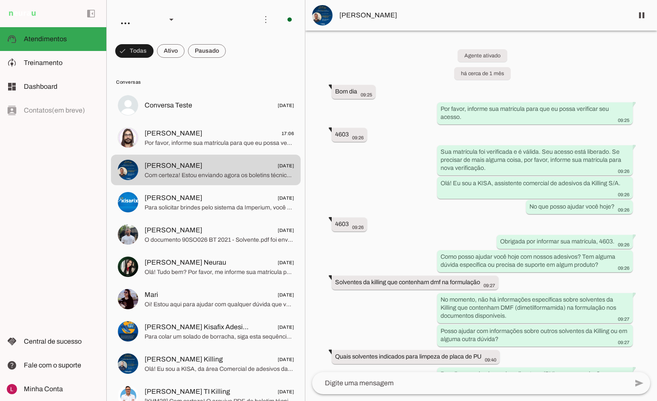
click at [410, 68] on div "Agente ativado há cerca de 1 mês Bom dia 09:25 more_vert Por favor, informe sua…" at bounding box center [481, 202] width 352 height 342
click at [347, 108] on div "Agente ativado há cerca de 1 mês Bom dia 09:25 more_vert Por favor, informe sua…" at bounding box center [481, 202] width 352 height 342
click at [355, 85] on whatsapp-message-bubble "Bom dia 09:25 more_vert" at bounding box center [354, 92] width 44 height 14
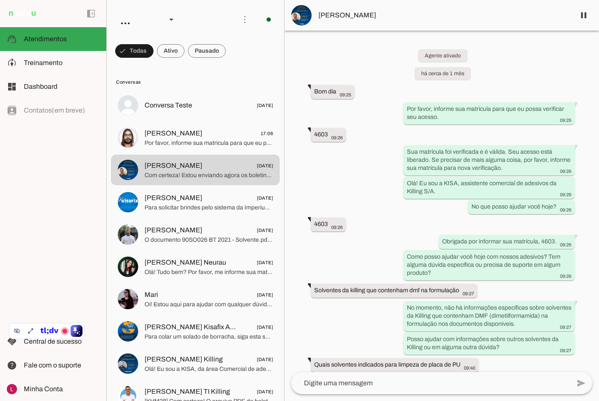
click at [429, 21] on md-item "[PERSON_NAME]" at bounding box center [441, 15] width 315 height 31
